Goal: Navigation & Orientation: Find specific page/section

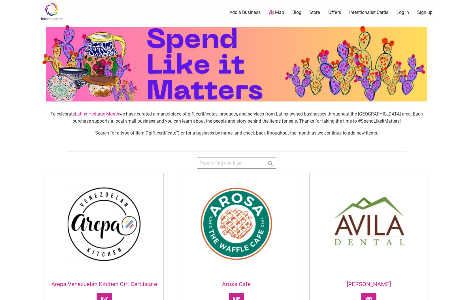
click at [22, 74] on body "× Menu 0 Add a Business Map Blog Store Offers Intentionalist Cards Buy Black Ca…" at bounding box center [236, 150] width 473 height 300
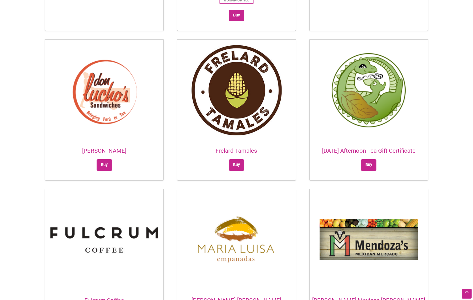
scroll to position [502, 0]
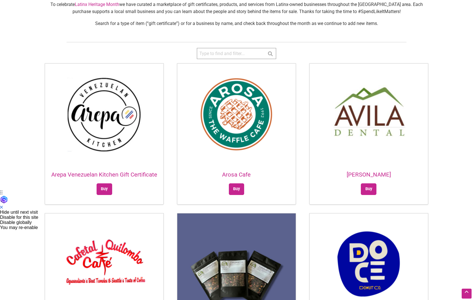
scroll to position [0, 0]
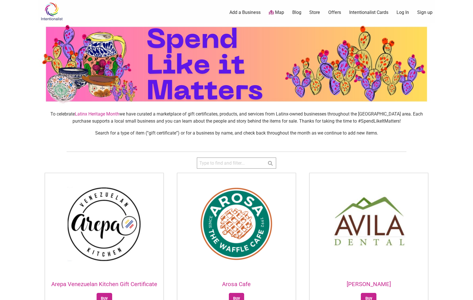
click at [24, 94] on body "× Menu 0 Add a Business Map Blog Store Offers Intentionalist Cards Buy Black Ca…" at bounding box center [236, 150] width 473 height 300
click at [103, 115] on link "Latinx Heritage Month" at bounding box center [97, 113] width 44 height 5
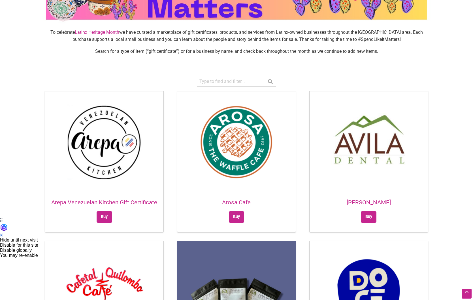
scroll to position [0, 0]
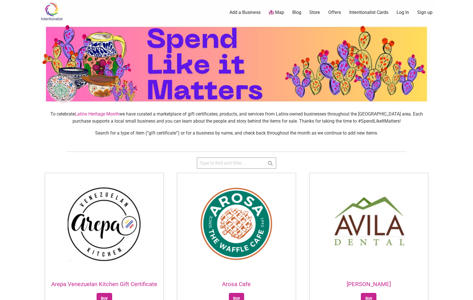
click at [334, 10] on link "Offers" at bounding box center [334, 12] width 13 height 6
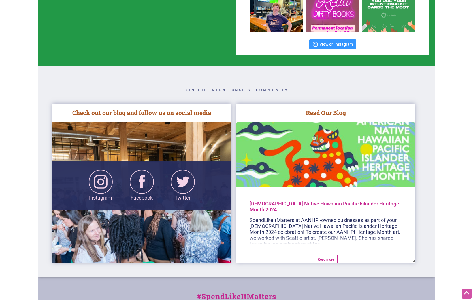
scroll to position [975, 0]
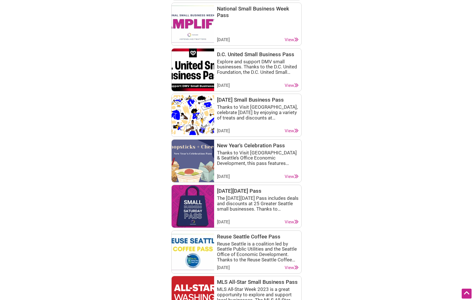
scroll to position [652, 0]
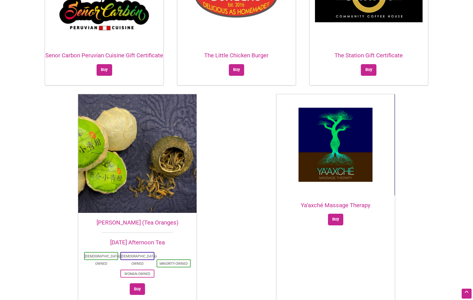
scroll to position [1288, 0]
